Goal: Task Accomplishment & Management: Manage account settings

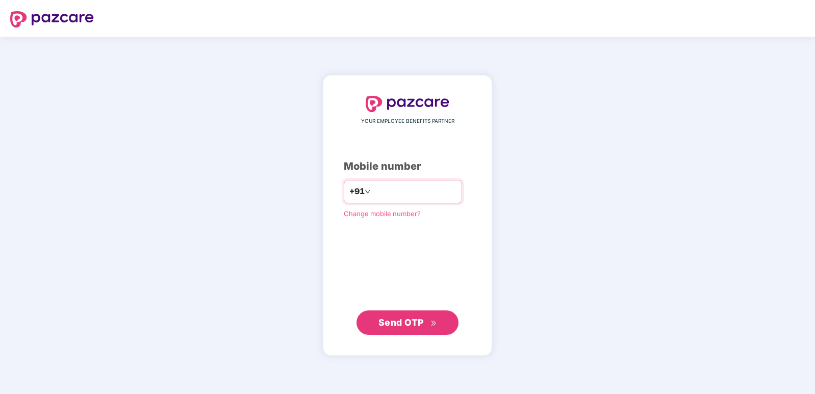
click at [417, 195] on input "number" at bounding box center [415, 192] width 84 height 16
click at [418, 196] on input "number" at bounding box center [415, 192] width 84 height 16
type input "**********"
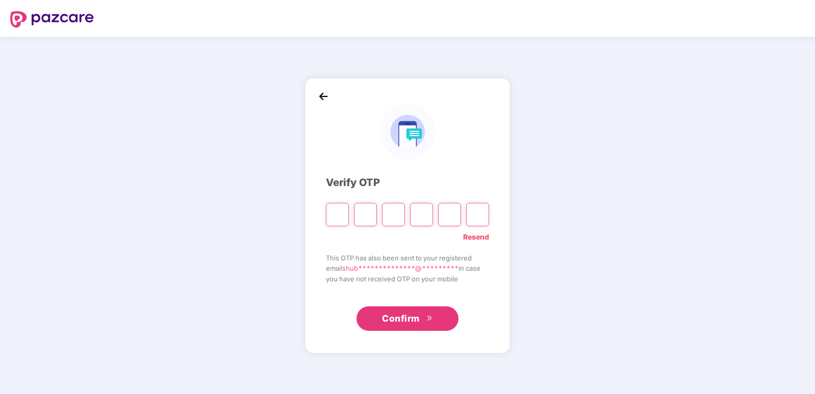
type input "*"
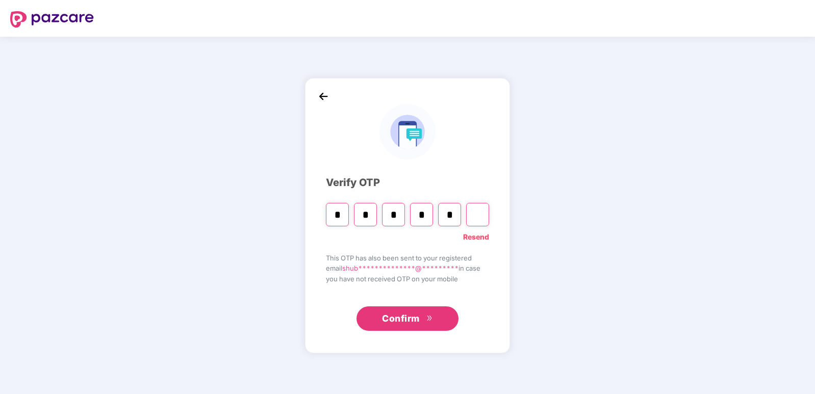
type input "*"
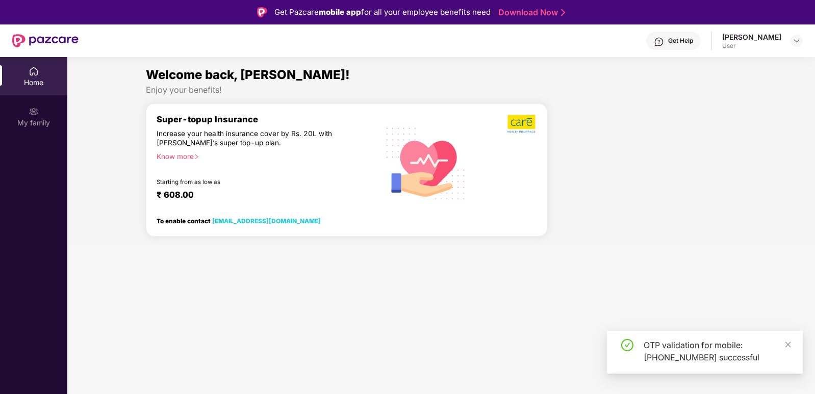
click at [476, 347] on section "Welcome back, Shubham! Enjoy your benefits! Super-topup Insurance Increase your…" at bounding box center [441, 254] width 748 height 394
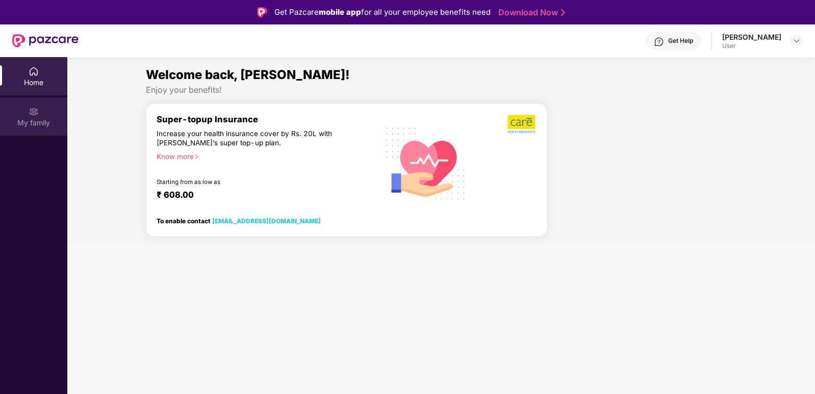
click at [39, 122] on div "My family" at bounding box center [33, 123] width 67 height 10
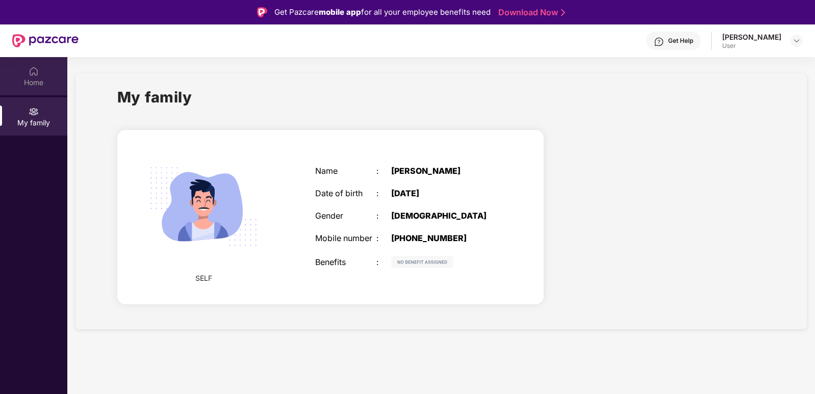
click at [40, 82] on div "Home" at bounding box center [33, 83] width 67 height 10
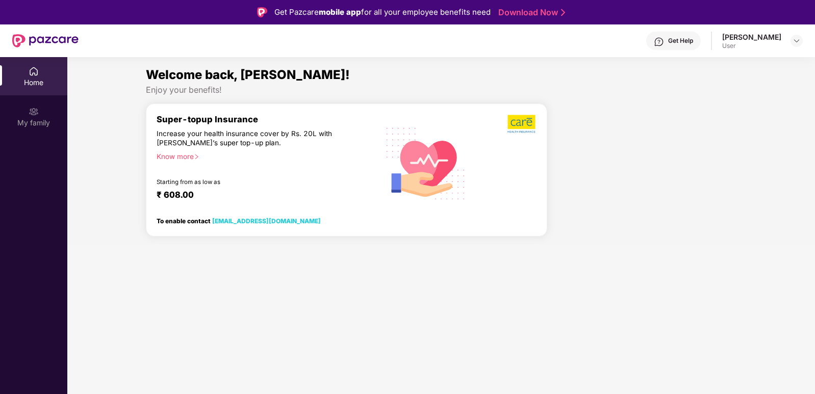
click at [190, 155] on div "Know more" at bounding box center [264, 155] width 215 height 7
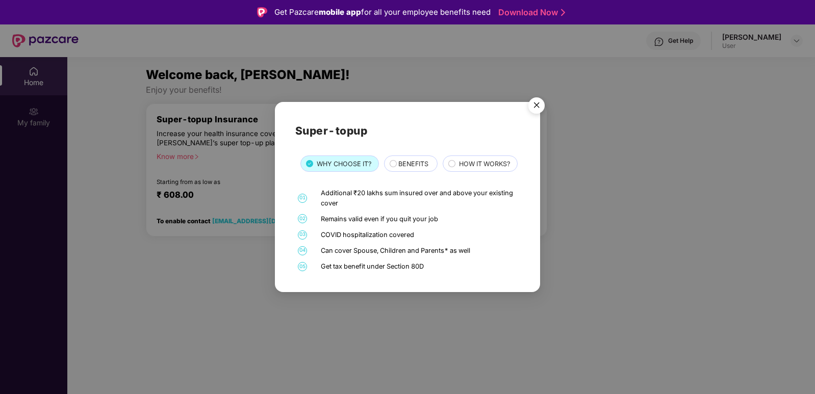
click at [422, 159] on span "BENEFITS" at bounding box center [413, 164] width 30 height 10
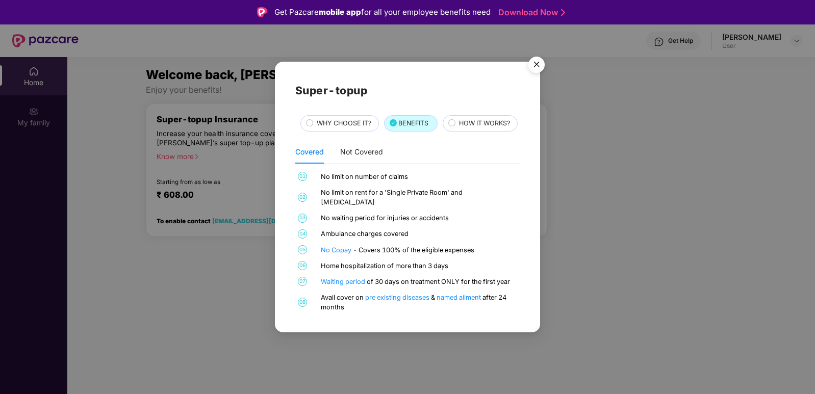
click at [538, 53] on img "Close" at bounding box center [536, 66] width 29 height 29
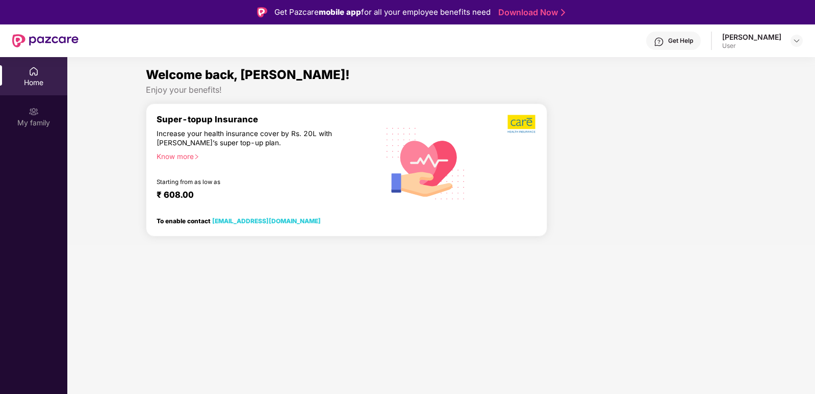
click at [18, 77] on div "Home" at bounding box center [33, 76] width 67 height 38
click at [32, 75] on img at bounding box center [34, 71] width 10 height 10
click at [742, 41] on div "[PERSON_NAME]" at bounding box center [751, 37] width 59 height 10
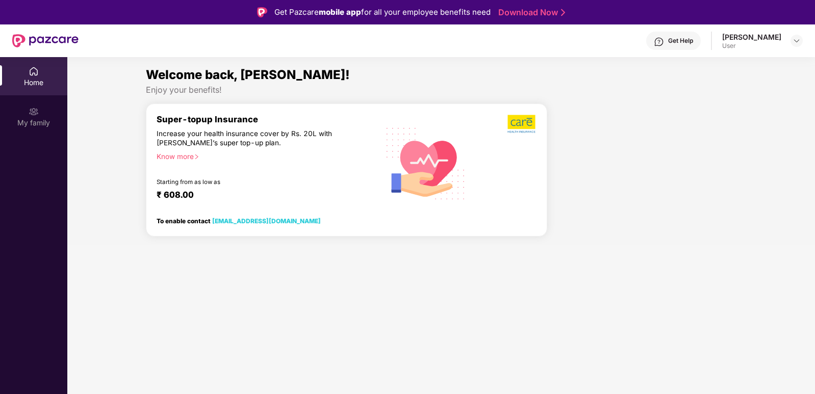
click at [782, 39] on div "Shubham Kashyap User" at bounding box center [762, 41] width 81 height 18
click at [792, 43] on div at bounding box center [797, 41] width 12 height 12
click at [662, 203] on div at bounding box center [645, 174] width 189 height 141
click at [772, 32] on div "[PERSON_NAME]" at bounding box center [751, 37] width 59 height 10
click at [769, 40] on div "[PERSON_NAME]" at bounding box center [751, 37] width 59 height 10
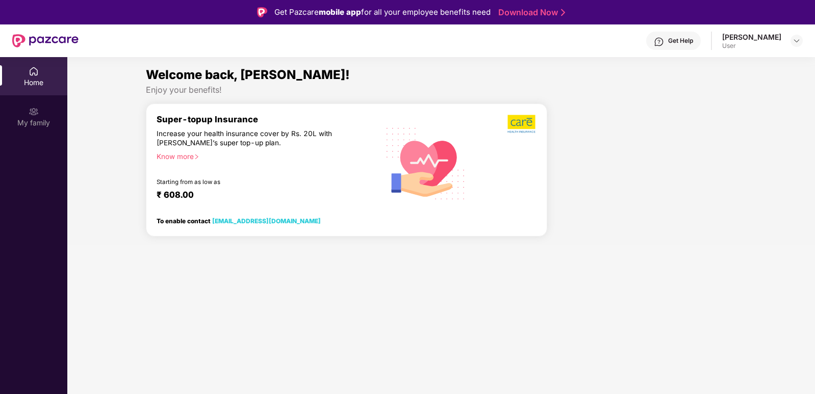
click at [741, 45] on div "User" at bounding box center [751, 46] width 59 height 8
click at [797, 41] on img at bounding box center [797, 41] width 8 height 8
click at [709, 69] on div "Logout" at bounding box center [749, 65] width 133 height 20
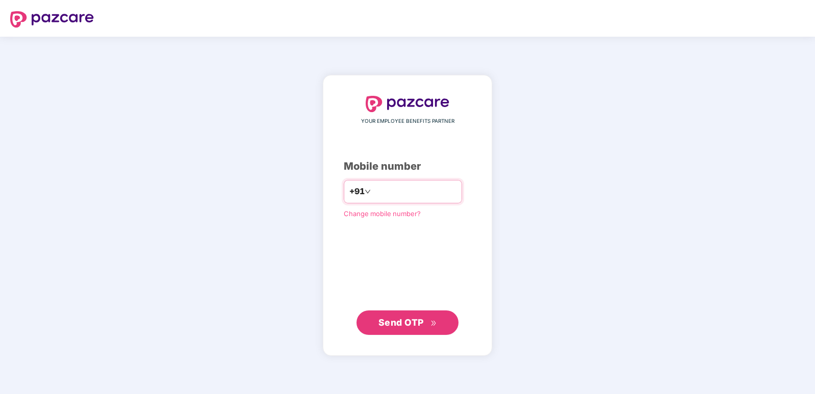
click at [418, 193] on input "number" at bounding box center [415, 192] width 84 height 16
type input "**********"
click at [446, 328] on button "Send OTP" at bounding box center [408, 323] width 102 height 24
click at [437, 312] on button "Send OTP" at bounding box center [408, 322] width 102 height 24
